Goal: Book appointment/travel/reservation

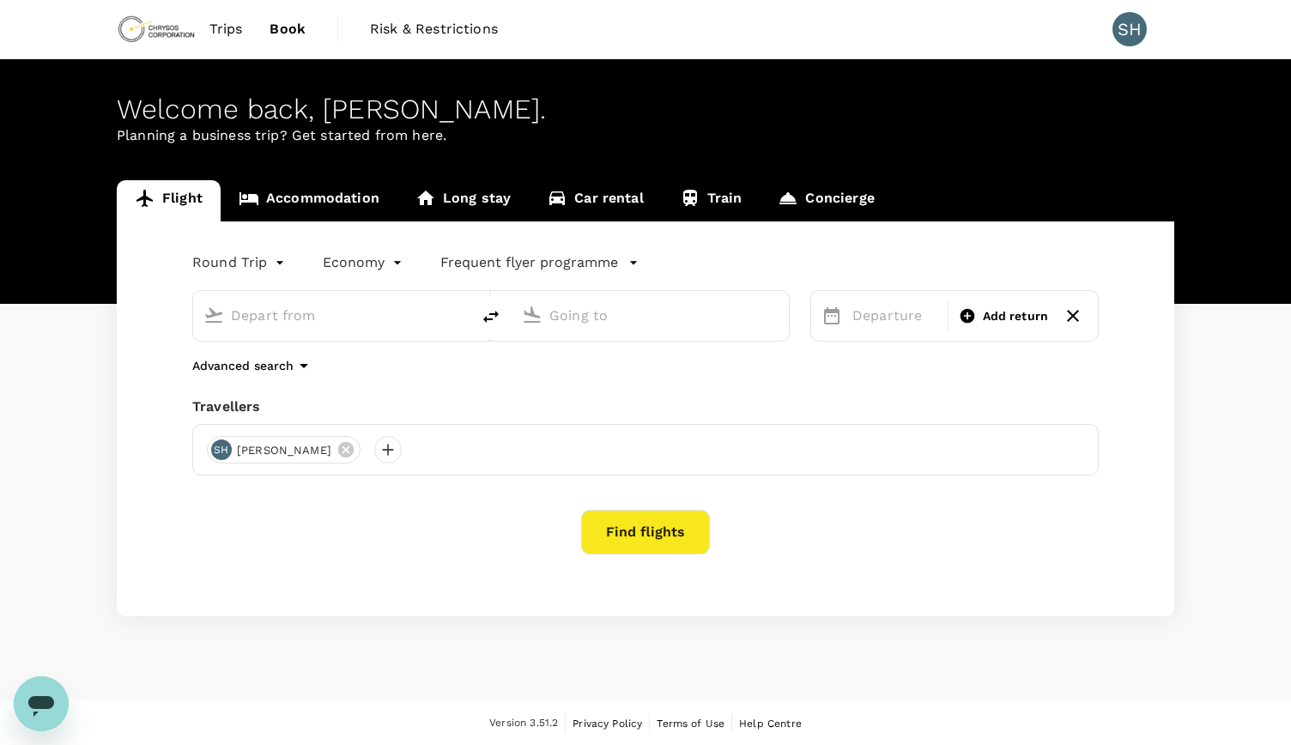
type input "roundtrip"
type input "[GEOGRAPHIC_DATA] (OAG)"
type input "[GEOGRAPHIC_DATA], [GEOGRAPHIC_DATA] (any)"
click at [237, 25] on span "Trips" at bounding box center [225, 29] width 33 height 21
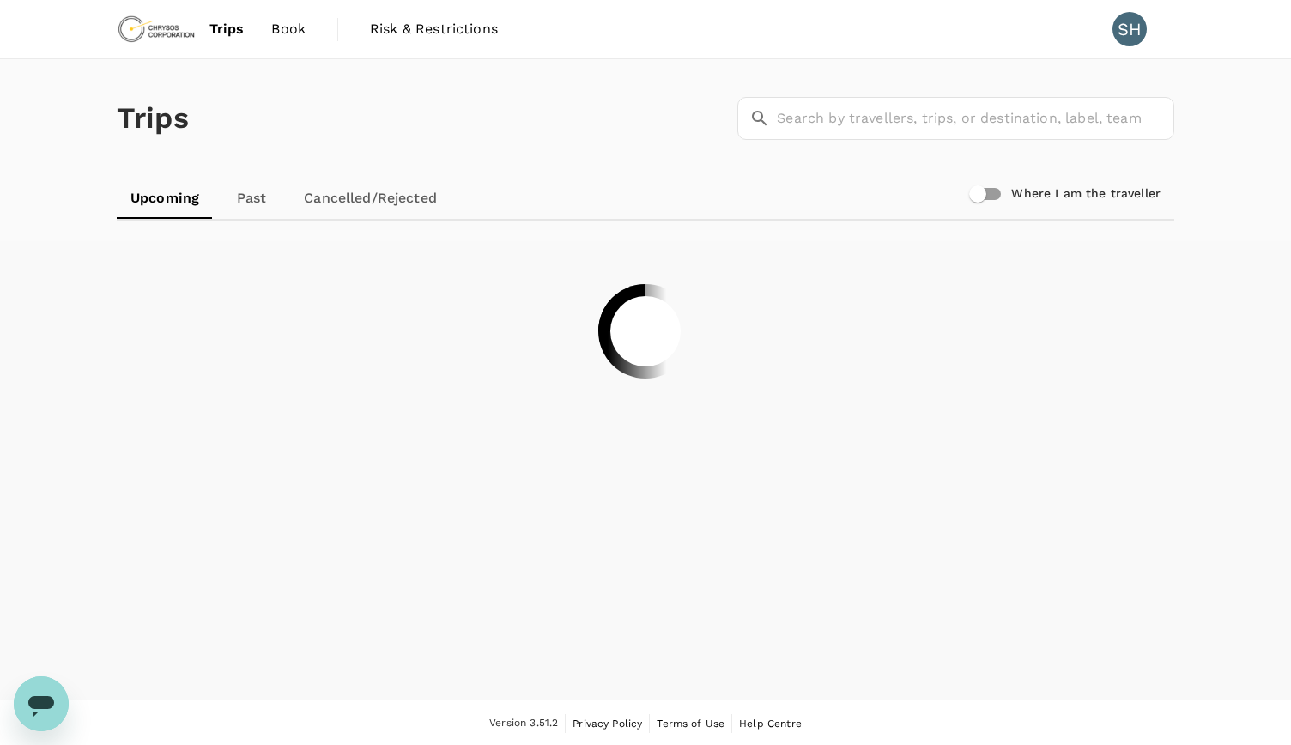
click at [245, 206] on link "Past" at bounding box center [251, 198] width 77 height 41
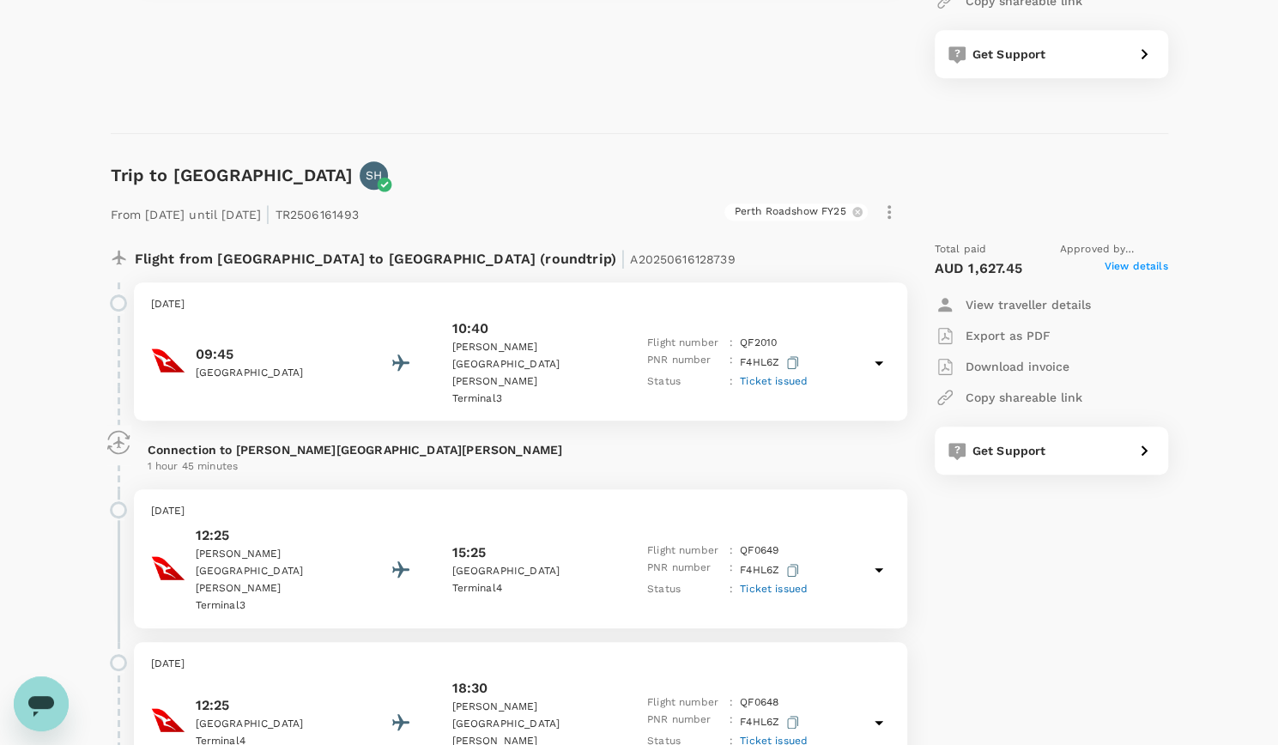
scroll to position [499, 0]
